Goal: Task Accomplishment & Management: Use online tool/utility

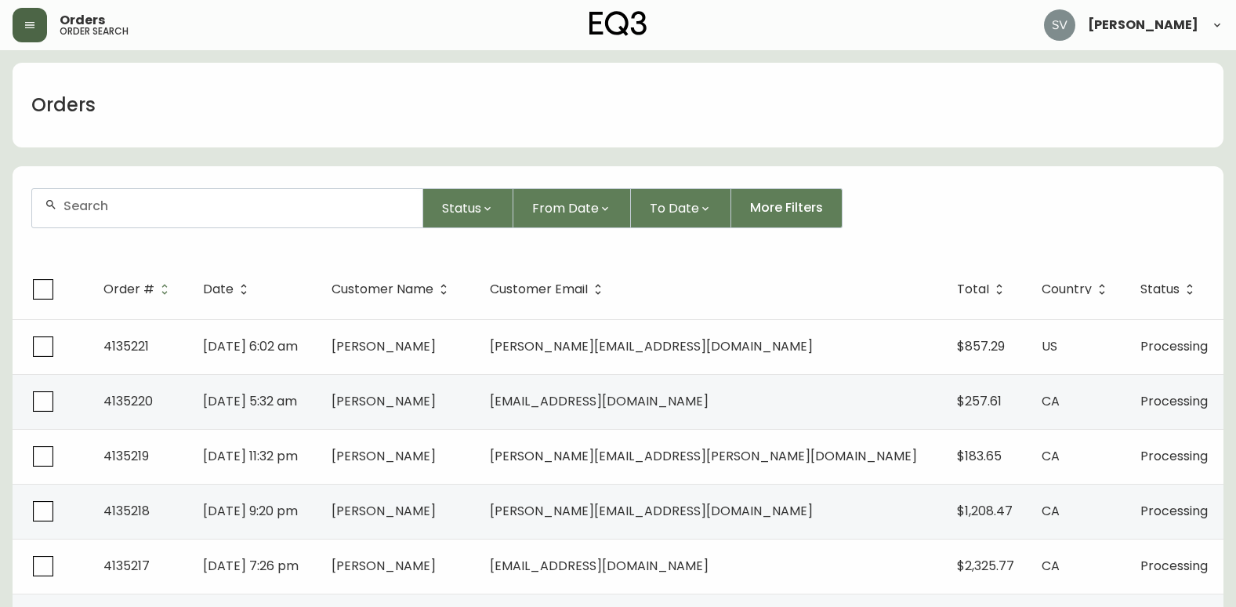
click at [43, 30] on button "button" at bounding box center [30, 25] width 34 height 34
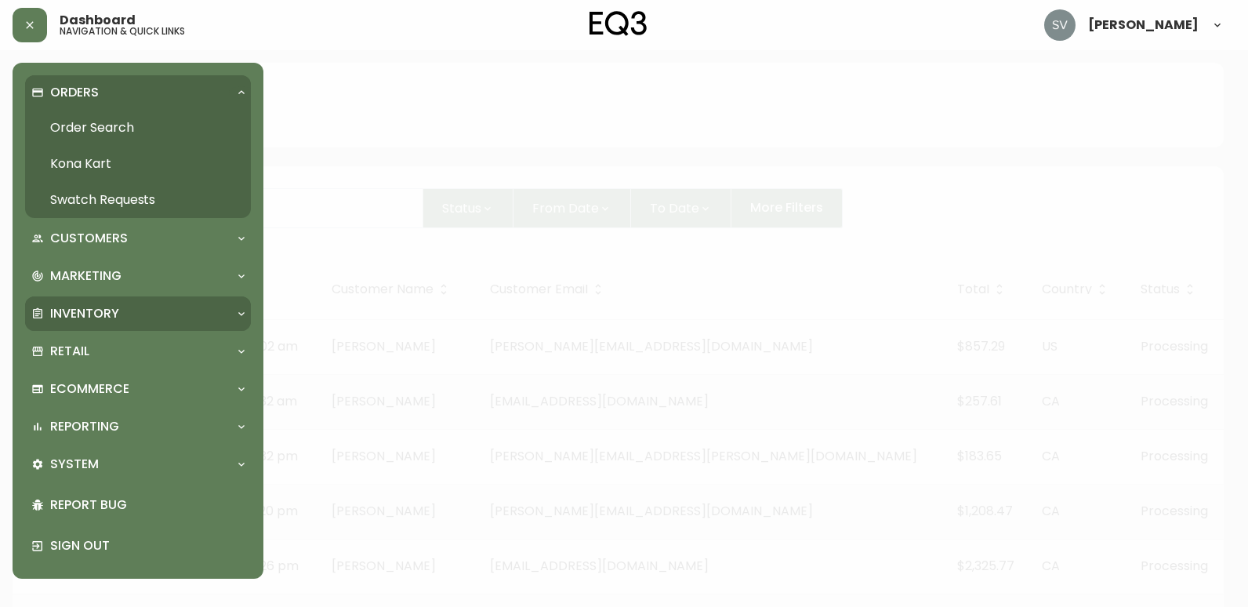
click at [153, 315] on div "Inventory" at bounding box center [130, 313] width 198 height 17
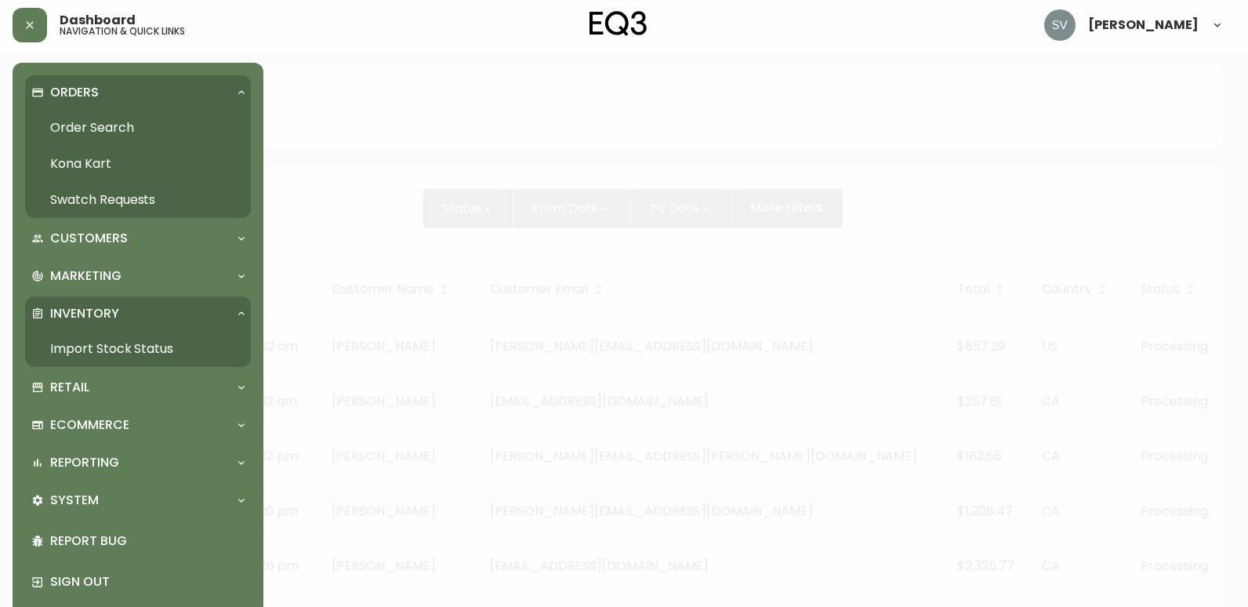
click at [154, 351] on link "Import Stock Status" at bounding box center [138, 349] width 226 height 36
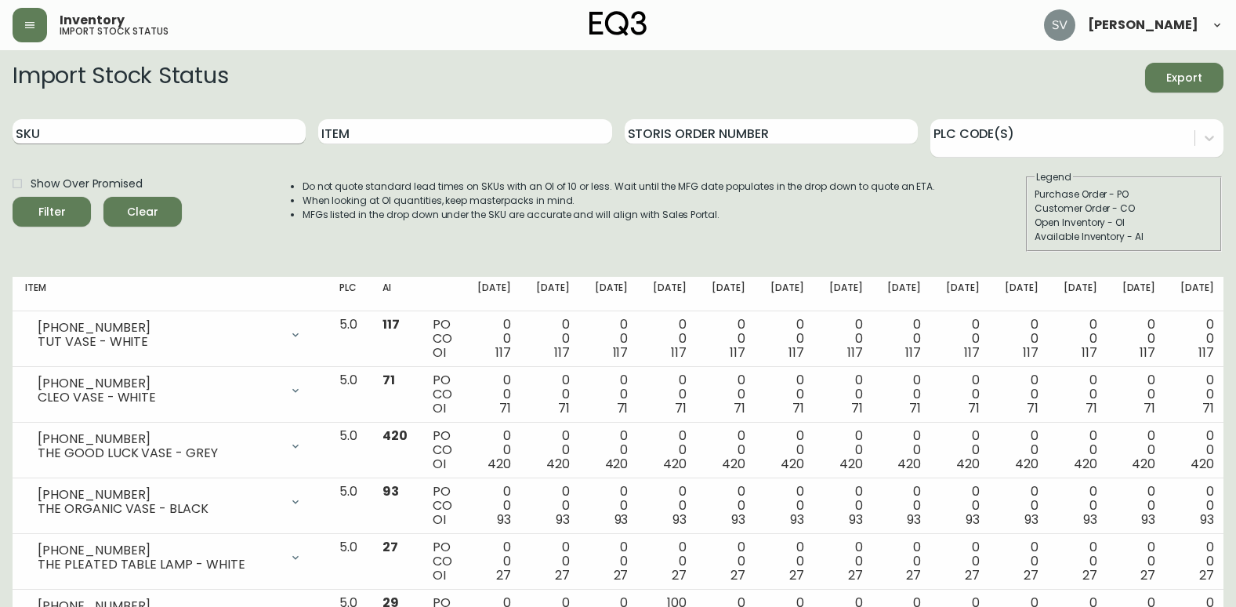
click at [212, 134] on input "SKU" at bounding box center [159, 131] width 293 height 25
paste input "[PHONE_NUMBER]"
type input "[PHONE_NUMBER]"
click at [13, 197] on button "Filter" at bounding box center [52, 212] width 78 height 30
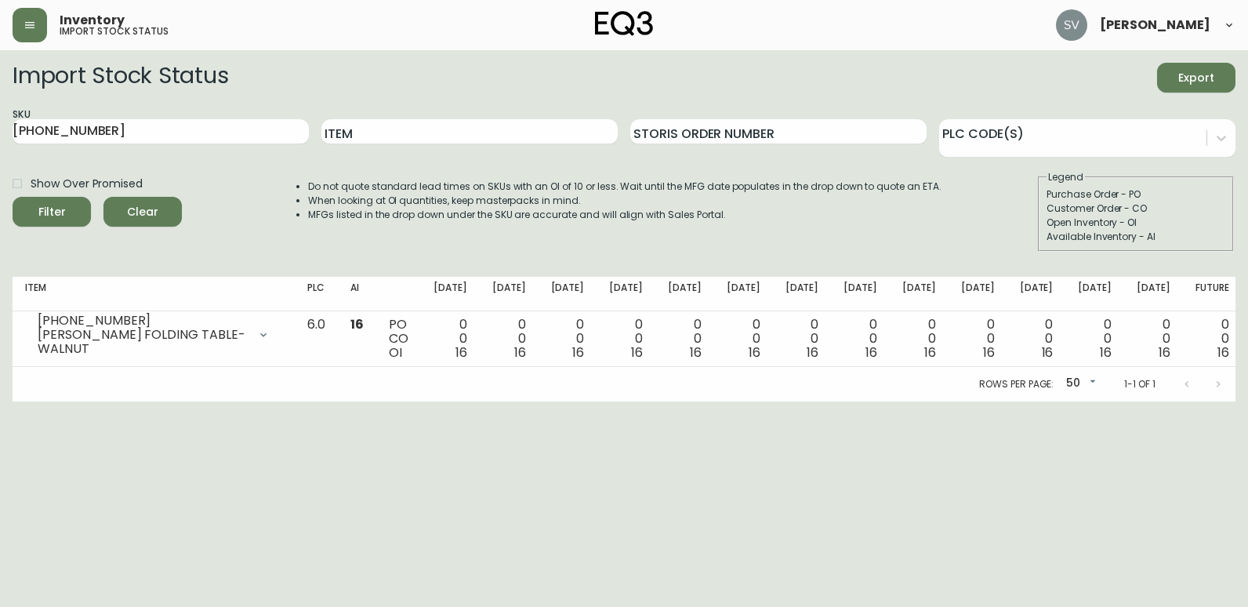
click at [1192, 401] on html "Inventory import stock status [PERSON_NAME] Import Stock Status Export SKU [PHO…" at bounding box center [624, 200] width 1248 height 401
click at [1100, 401] on html "Inventory import stock status [PERSON_NAME] Import Stock Status Export SKU [PHO…" at bounding box center [624, 200] width 1248 height 401
click at [1145, 401] on html "Inventory import stock status [PERSON_NAME] Import Stock Status Export SKU [PHO…" at bounding box center [624, 200] width 1248 height 401
click at [1149, 401] on html "Inventory import stock status [PERSON_NAME] Import Stock Status Export SKU [PHO…" at bounding box center [624, 200] width 1248 height 401
